Goal: Task Accomplishment & Management: Manage account settings

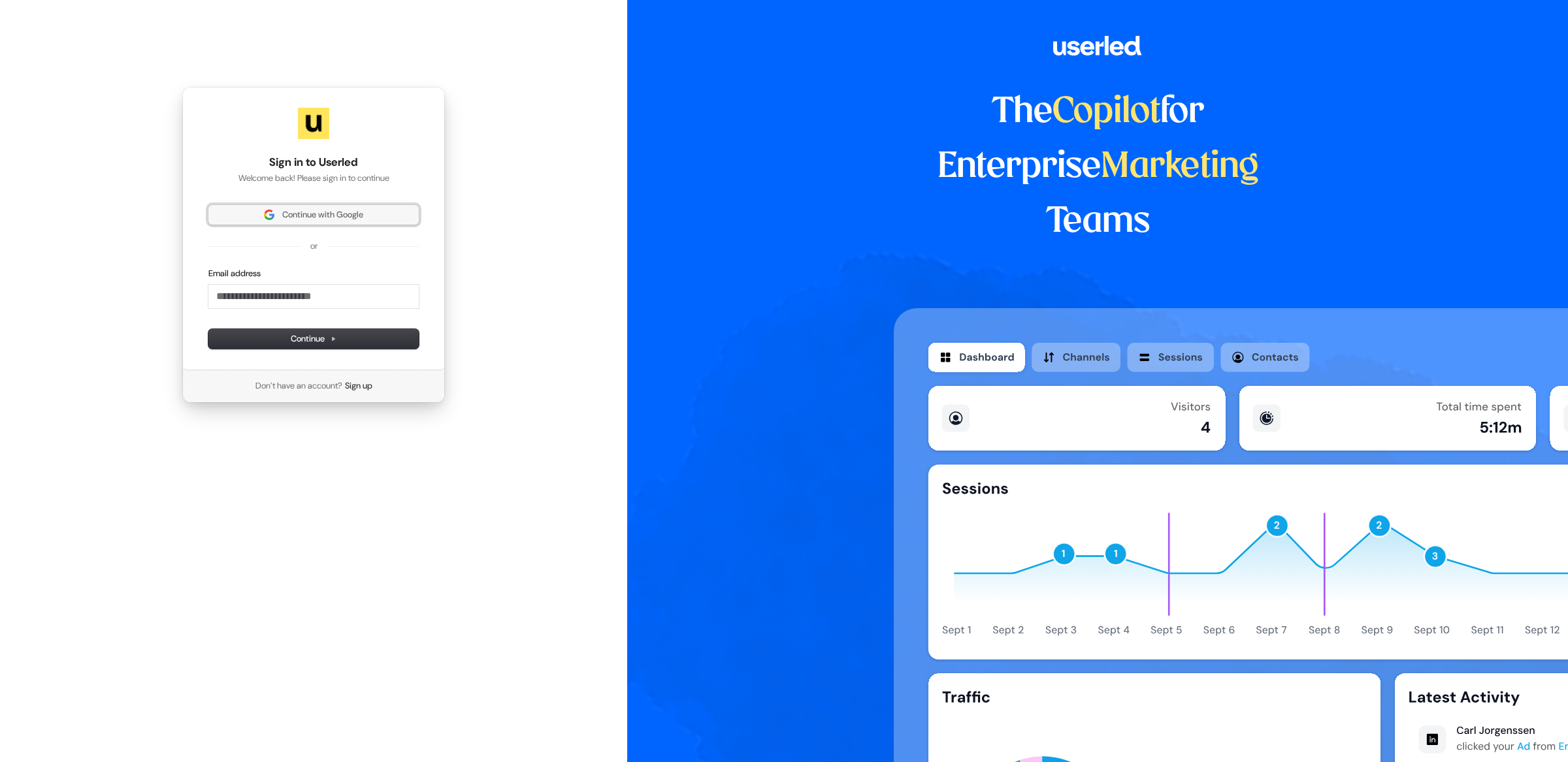
click at [304, 209] on span "Continue with Google" at bounding box center [322, 215] width 81 height 11
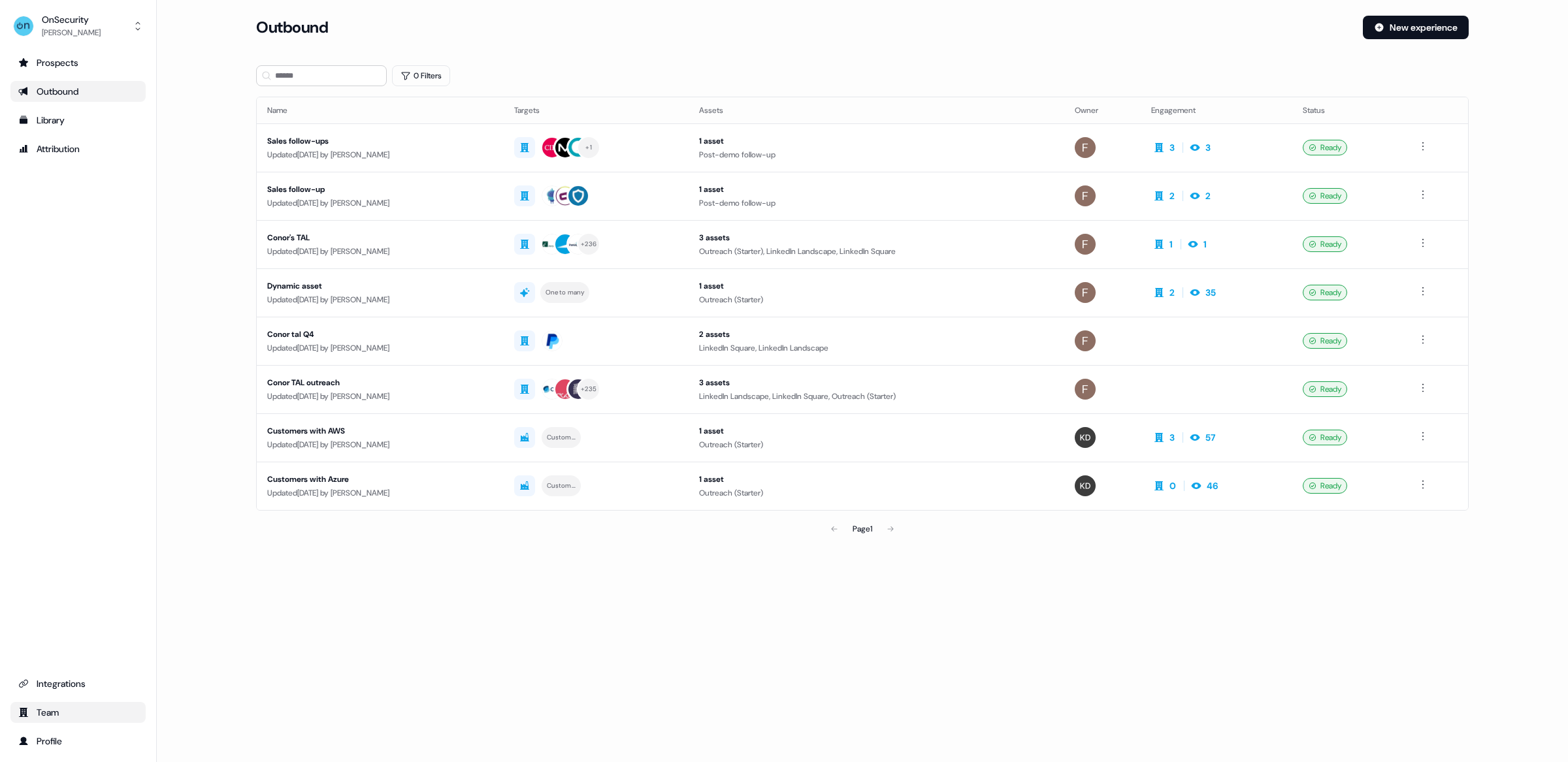
click at [68, 709] on div "Team" at bounding box center [78, 712] width 119 height 13
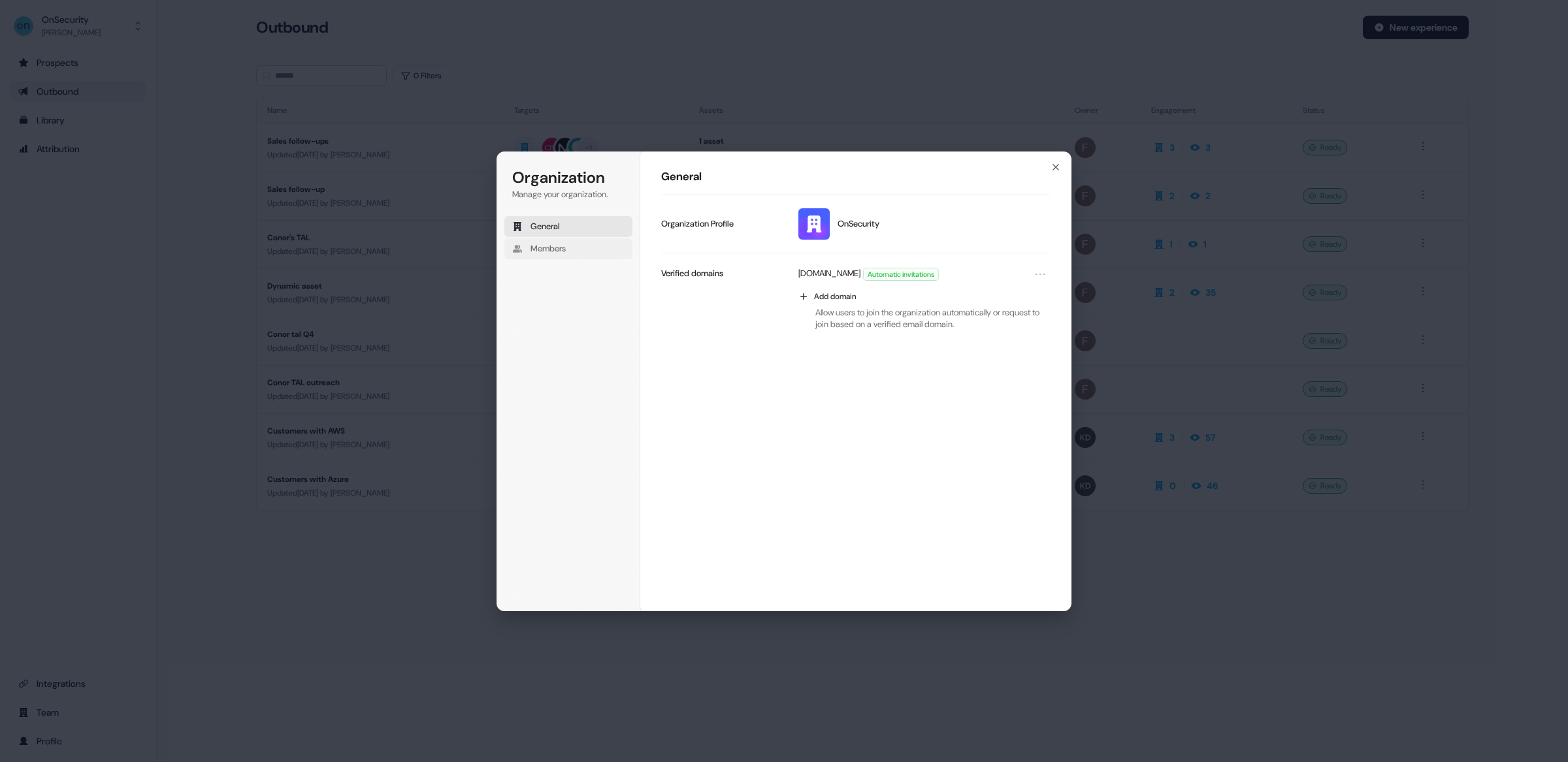
click at [551, 243] on button "Members" at bounding box center [568, 249] width 128 height 21
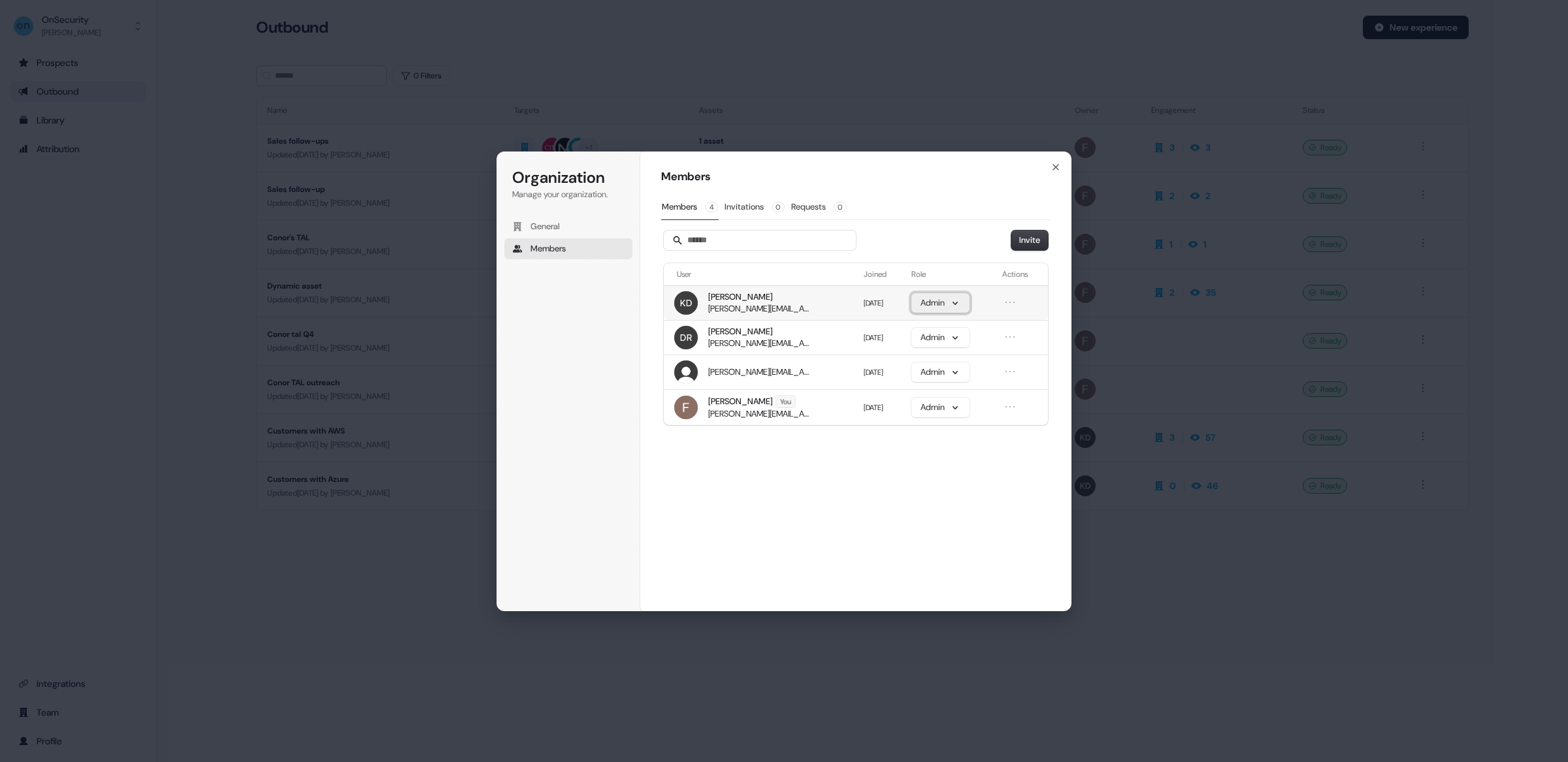
click at [963, 311] on button "Admin" at bounding box center [940, 303] width 58 height 20
click at [1015, 309] on icon "Open menu" at bounding box center [1010, 302] width 13 height 13
click at [998, 324] on button "Remove member" at bounding box center [974, 327] width 79 height 17
click at [1035, 247] on button "Invite" at bounding box center [1030, 240] width 37 height 20
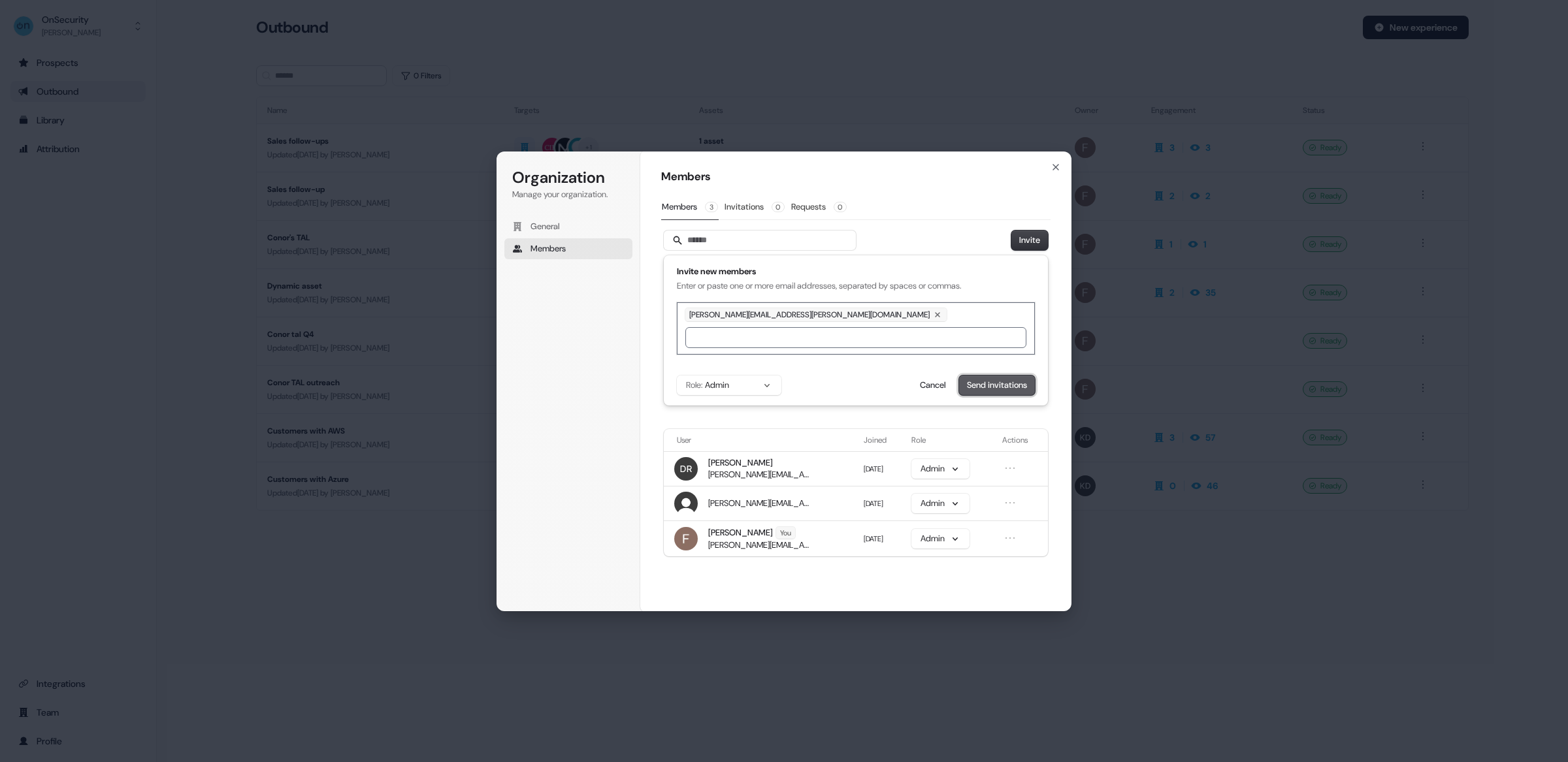
click at [1003, 385] on button "Send invitations" at bounding box center [997, 385] width 76 height 20
